Goal: Task Accomplishment & Management: Use online tool/utility

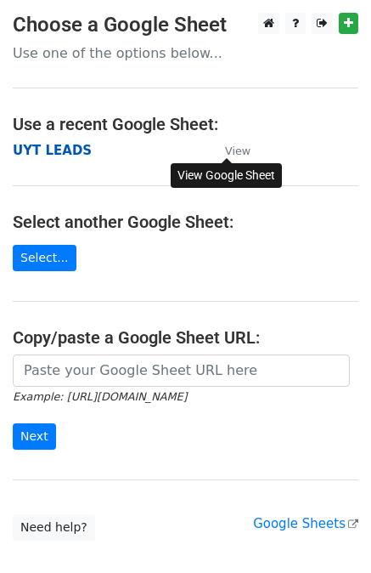
click at [28, 149] on strong "UYT LEADS" at bounding box center [52, 150] width 79 height 15
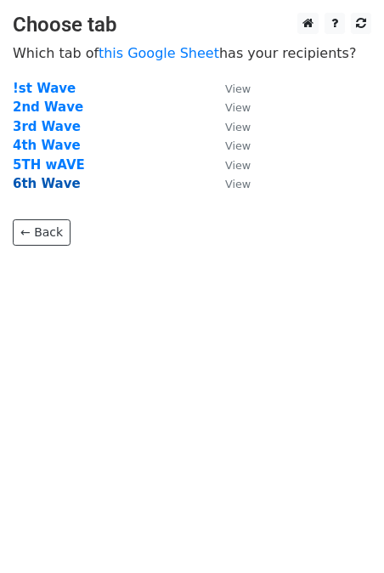
click at [51, 190] on strong "6th Wave" at bounding box center [47, 183] width 68 height 15
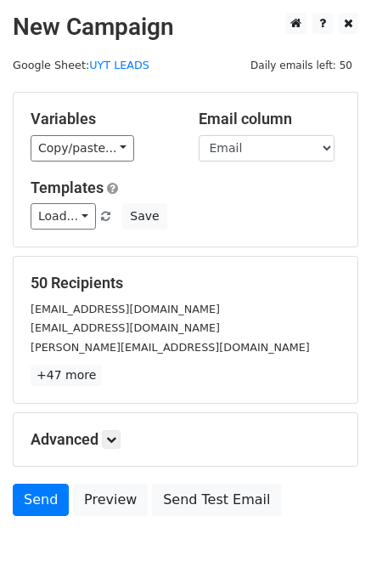
scroll to position [85, 0]
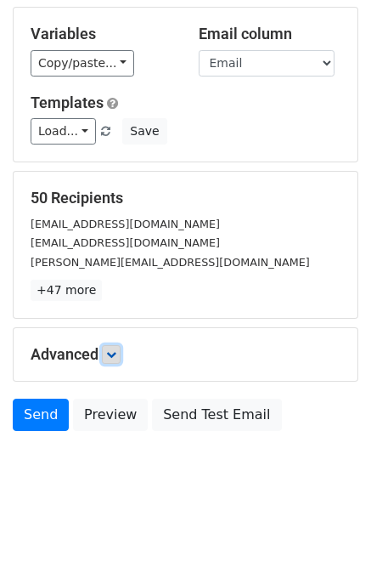
click at [116, 347] on link at bounding box center [111, 354] width 19 height 19
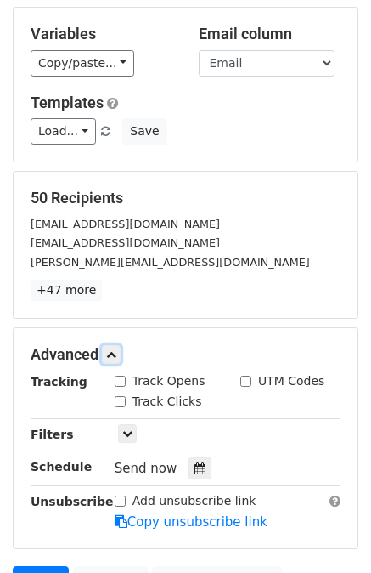
scroll to position [170, 0]
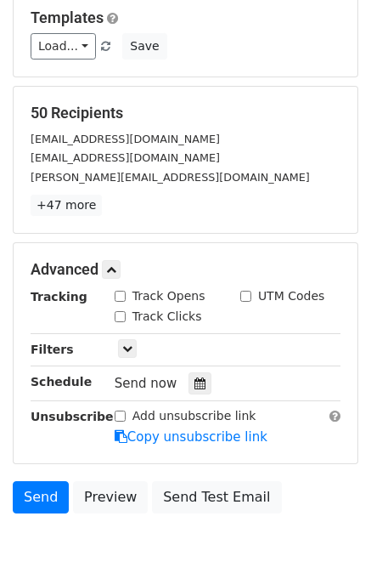
click at [125, 318] on input "Track Clicks" at bounding box center [120, 316] width 11 height 11
checkbox input "true"
click at [125, 298] on input "Track Opens" at bounding box center [120, 296] width 11 height 11
checkbox input "true"
click at [130, 347] on icon at bounding box center [127, 348] width 10 height 10
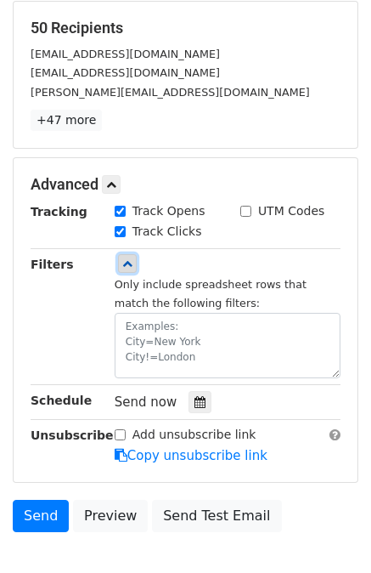
scroll to position [340, 0]
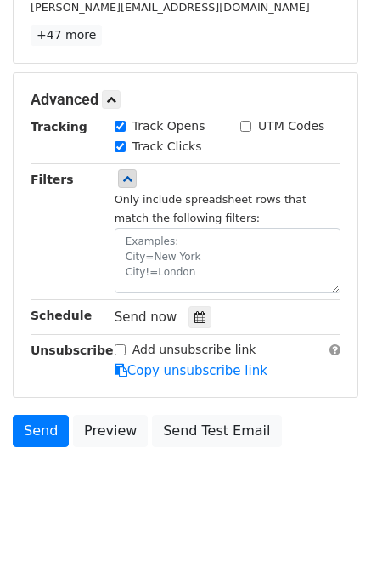
click at [119, 346] on input "Add unsubscribe link" at bounding box center [120, 349] width 11 height 11
checkbox input "true"
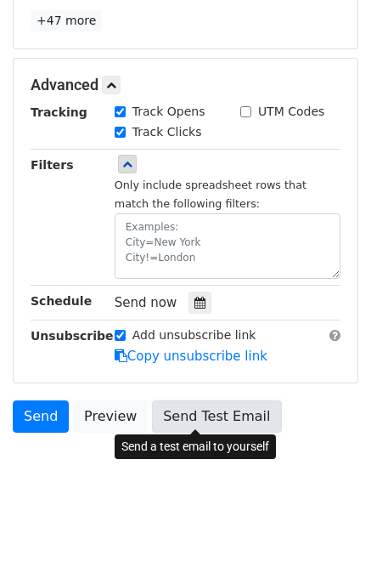
click at [207, 415] on link "Send Test Email" at bounding box center [216, 416] width 129 height 32
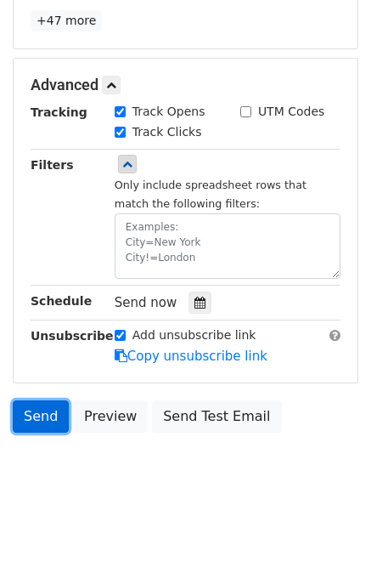
click at [28, 415] on link "Send" at bounding box center [41, 416] width 56 height 32
click at [48, 422] on link "Send" at bounding box center [41, 416] width 56 height 32
